Goal: Task Accomplishment & Management: Complete application form

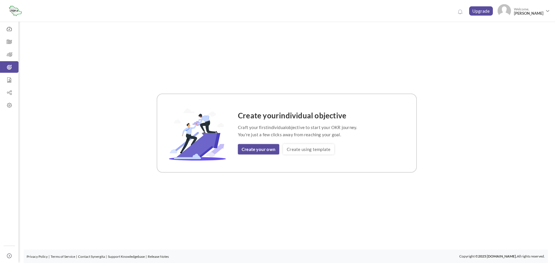
click at [307, 150] on link "Create using template" at bounding box center [308, 149] width 51 height 10
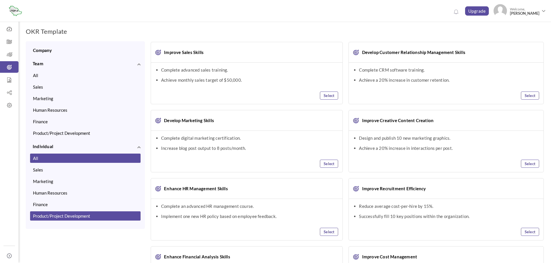
click at [78, 217] on button "Product/Project Development" at bounding box center [85, 216] width 110 height 9
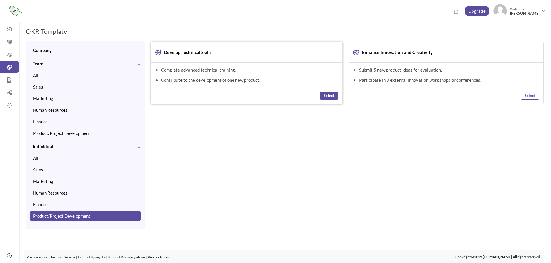
click at [326, 96] on link "Select" at bounding box center [329, 96] width 18 height 8
click at [522, 31] on link "View Selected OKR (1)" at bounding box center [522, 32] width 42 height 10
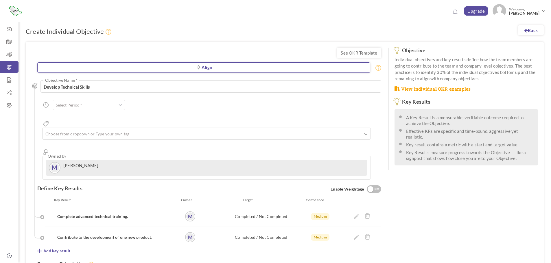
click at [80, 68] on link "Align" at bounding box center [203, 67] width 333 height 10
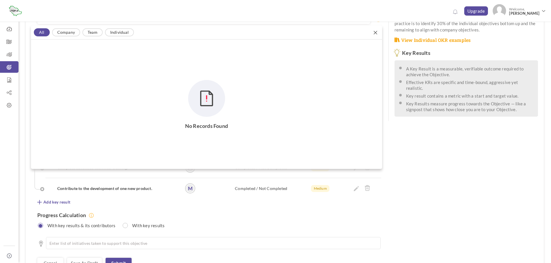
scroll to position [49, 0]
click at [74, 33] on link "Company" at bounding box center [66, 32] width 28 height 8
click at [94, 31] on link "Team" at bounding box center [92, 32] width 20 height 8
click at [122, 33] on link "Individual" at bounding box center [119, 32] width 29 height 8
click at [512, 6] on span "Welcome, Mustafa AbuMarzouq" at bounding box center [523, 11] width 35 height 14
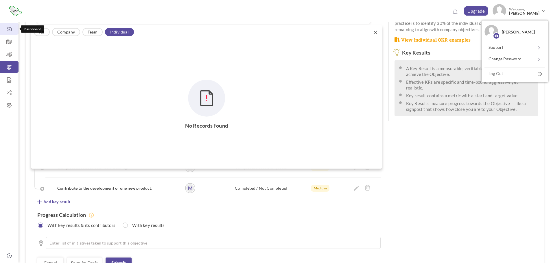
click at [9, 32] on link "Dashboard" at bounding box center [9, 29] width 18 height 12
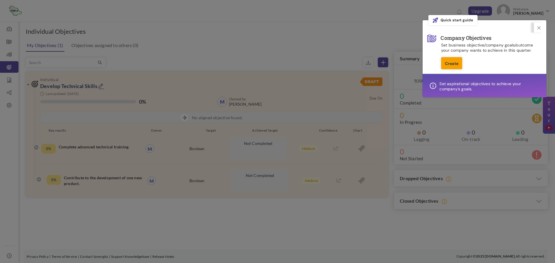
click at [451, 64] on link "Create" at bounding box center [451, 63] width 21 height 12
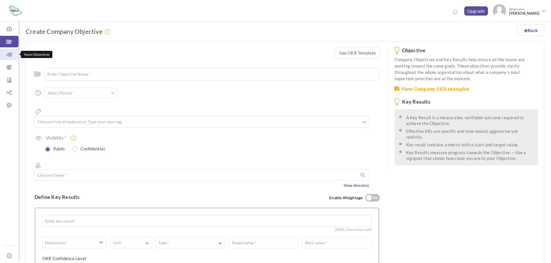
click at [12, 52] on icon at bounding box center [9, 55] width 18 height 6
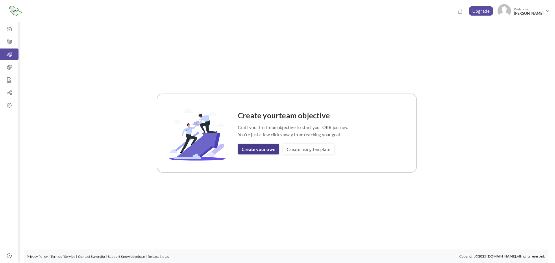
click at [267, 150] on link "Create your own" at bounding box center [258, 149] width 41 height 10
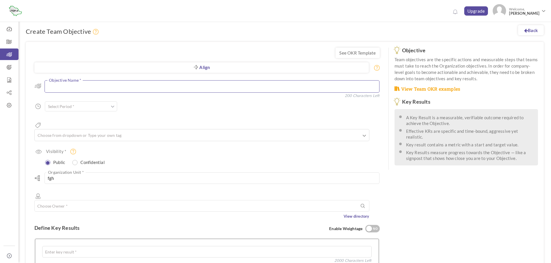
click at [93, 88] on textarea at bounding box center [212, 86] width 335 height 12
click at [84, 103] on input "text" at bounding box center [81, 105] width 72 height 10
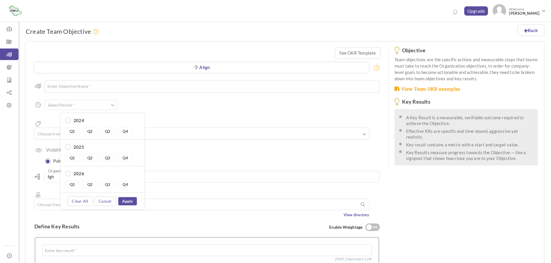
click at [193, 157] on div "Public Confidential" at bounding box center [209, 161] width 339 height 8
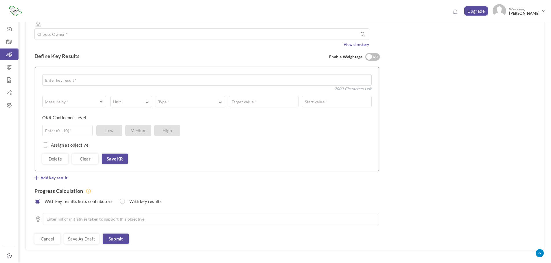
scroll to position [173, 0]
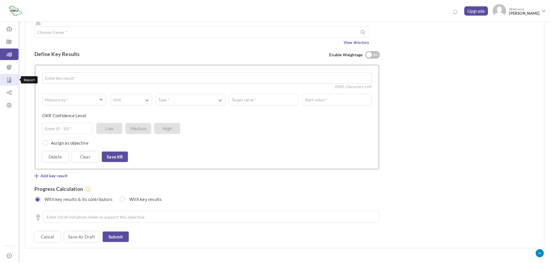
click at [8, 81] on icon at bounding box center [9, 80] width 18 height 6
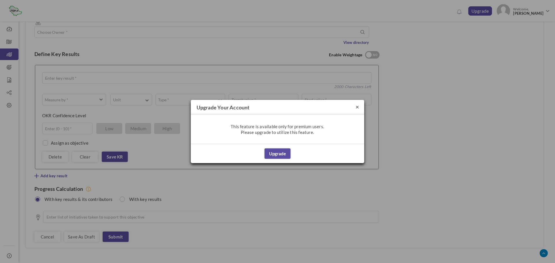
click at [358, 106] on button "×" at bounding box center [356, 107] width 3 height 6
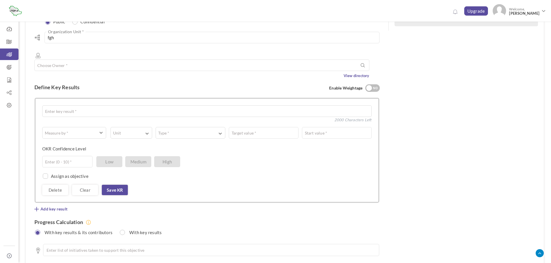
scroll to position [86, 0]
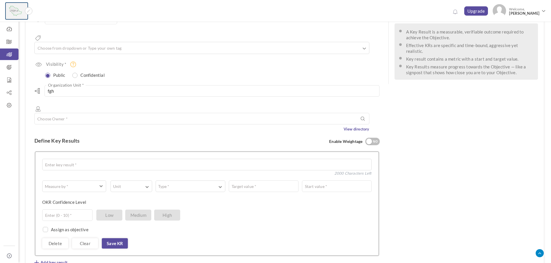
click at [18, 11] on img at bounding box center [16, 11] width 18 height 14
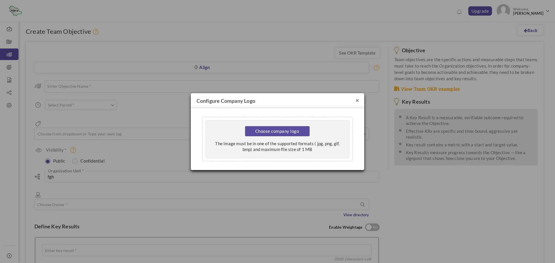
click at [357, 101] on button "×" at bounding box center [356, 100] width 3 height 6
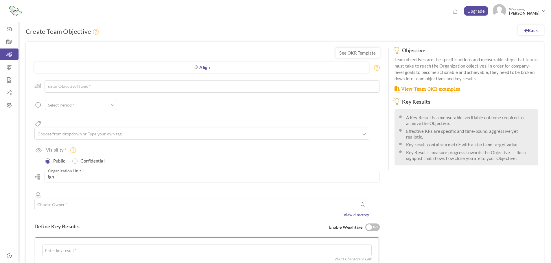
click at [440, 91] on link "View Team OKR examples" at bounding box center [427, 89] width 66 height 7
